Goal: Find specific page/section: Find specific page/section

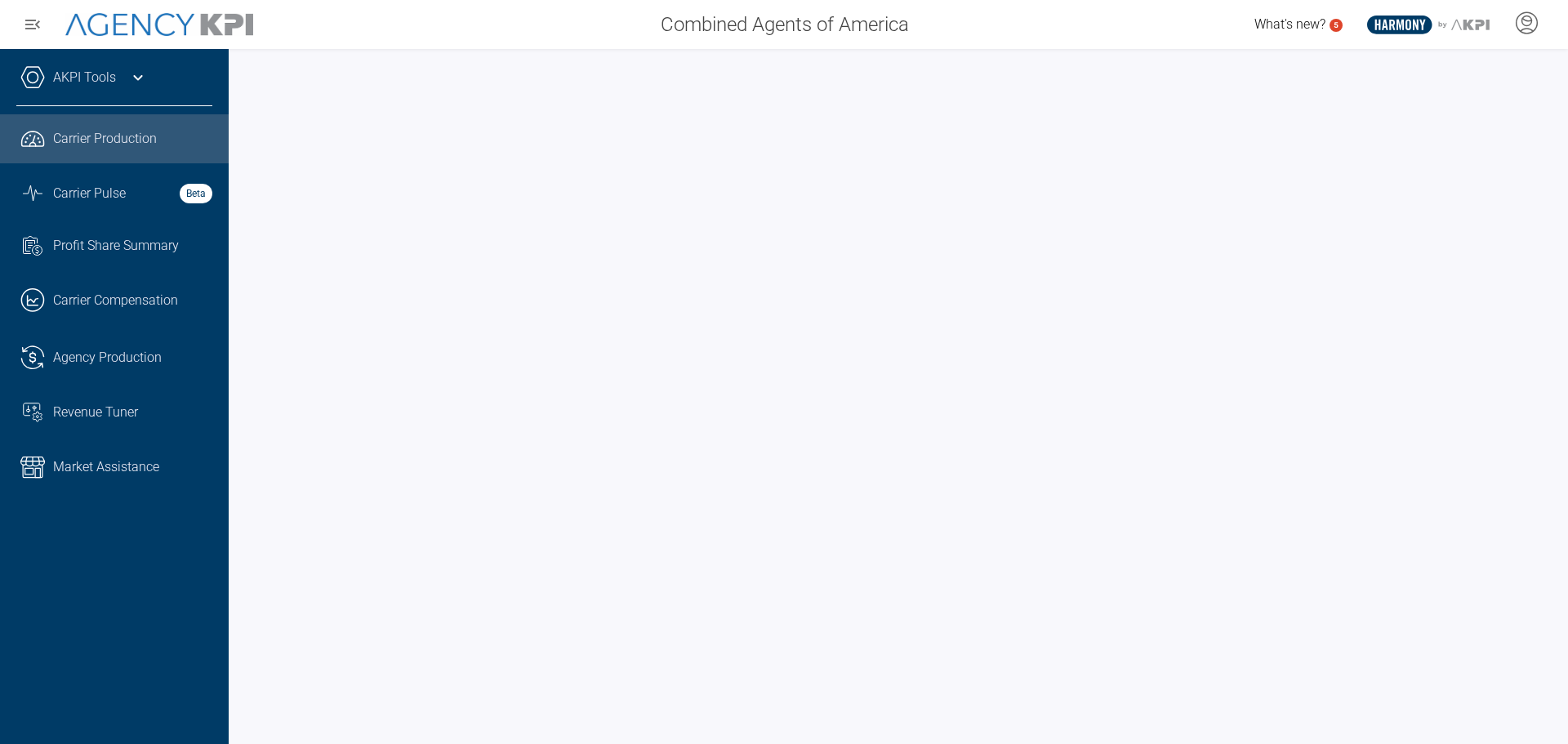
click at [51, 72] on div "AKPI Tools" at bounding box center [113, 85] width 196 height 41
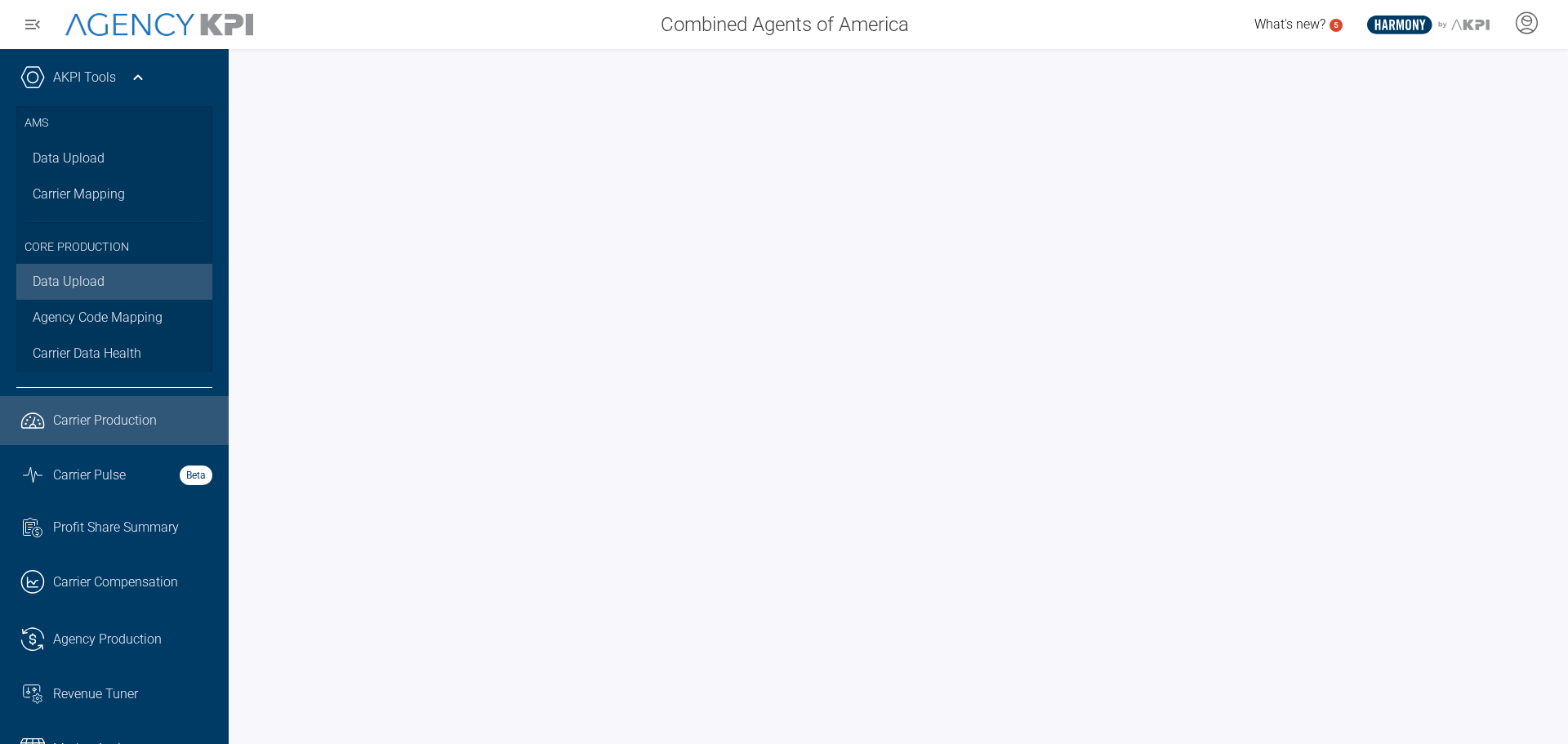
click at [80, 283] on link "Data Upload" at bounding box center [113, 282] width 196 height 36
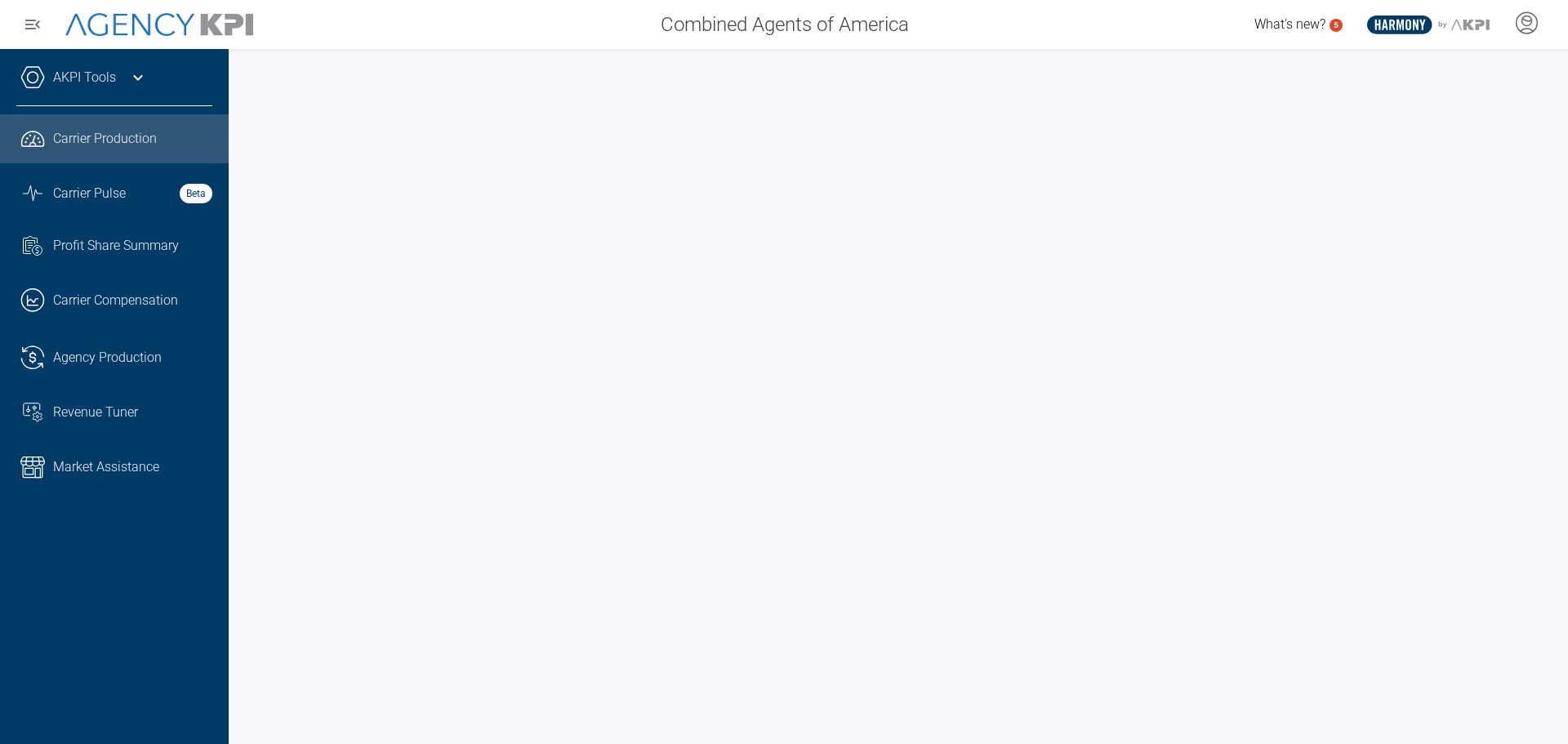
click at [99, 80] on link "AKPI Tools" at bounding box center [83, 77] width 63 height 20
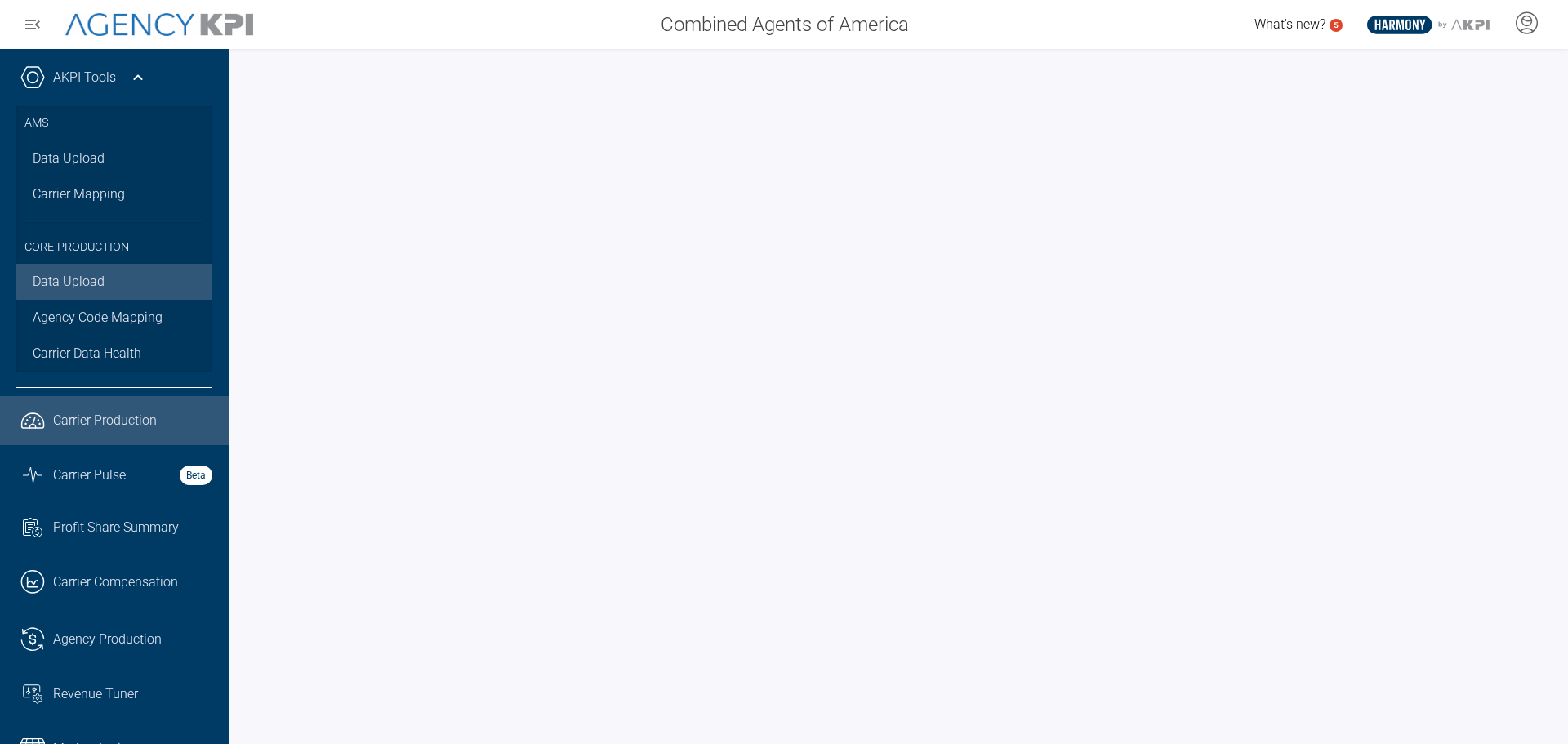
click at [90, 287] on link "Data Upload" at bounding box center [113, 282] width 196 height 36
click at [125, 425] on span "Carrier Production" at bounding box center [104, 421] width 103 height 20
click at [1556, 213] on div at bounding box center [898, 396] width 1340 height 695
drag, startPoint x: 1552, startPoint y: 240, endPoint x: 1556, endPoint y: 253, distance: 13.6
click at [1556, 253] on div at bounding box center [898, 396] width 1340 height 695
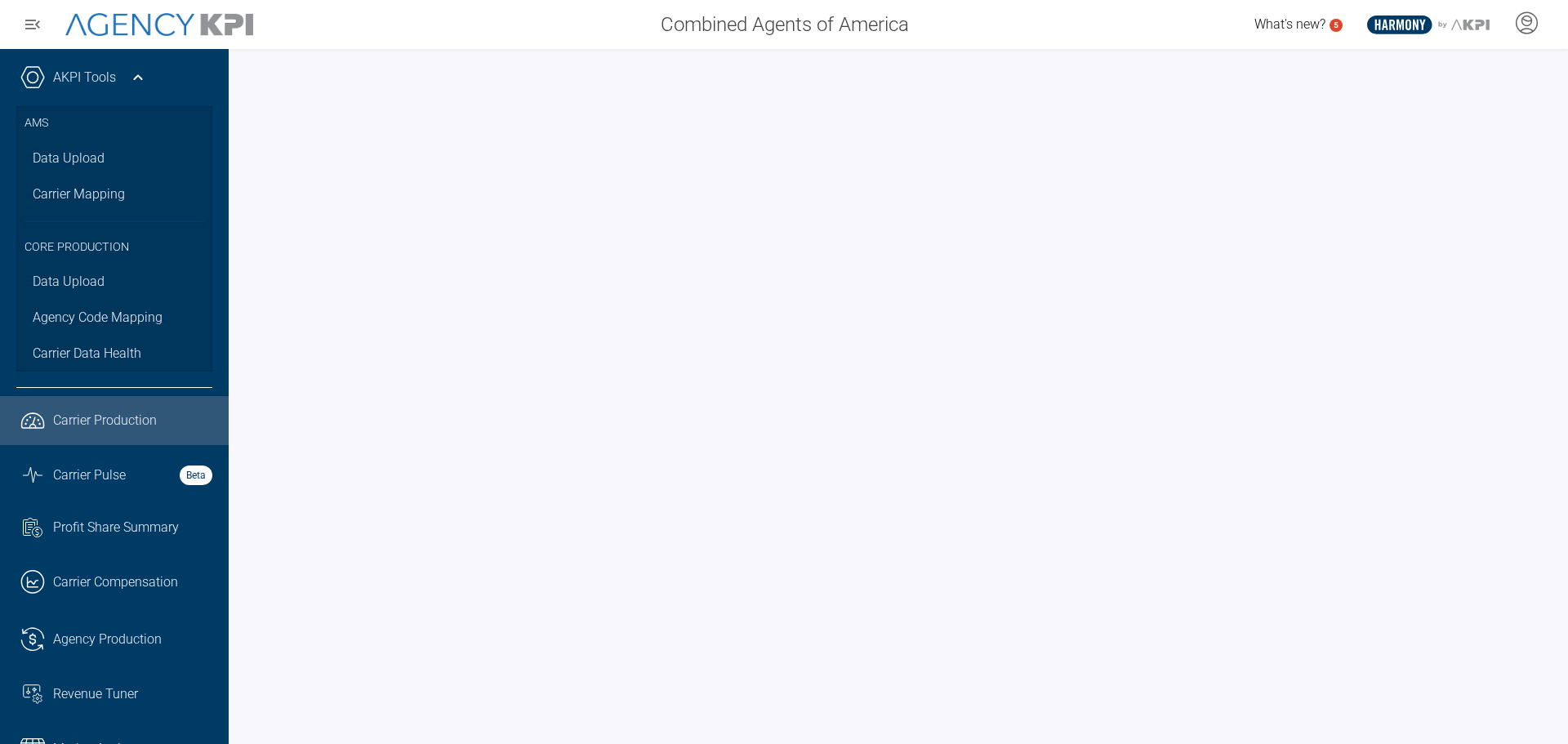
drag, startPoint x: 1556, startPoint y: 253, endPoint x: 1556, endPoint y: 307, distance: 54.0
click at [1556, 307] on div at bounding box center [898, 396] width 1340 height 695
drag, startPoint x: 136, startPoint y: 632, endPoint x: 164, endPoint y: 633, distance: 28.0
click at [136, 632] on span "Agency Production" at bounding box center [106, 640] width 108 height 20
